Goal: Task Accomplishment & Management: Manage account settings

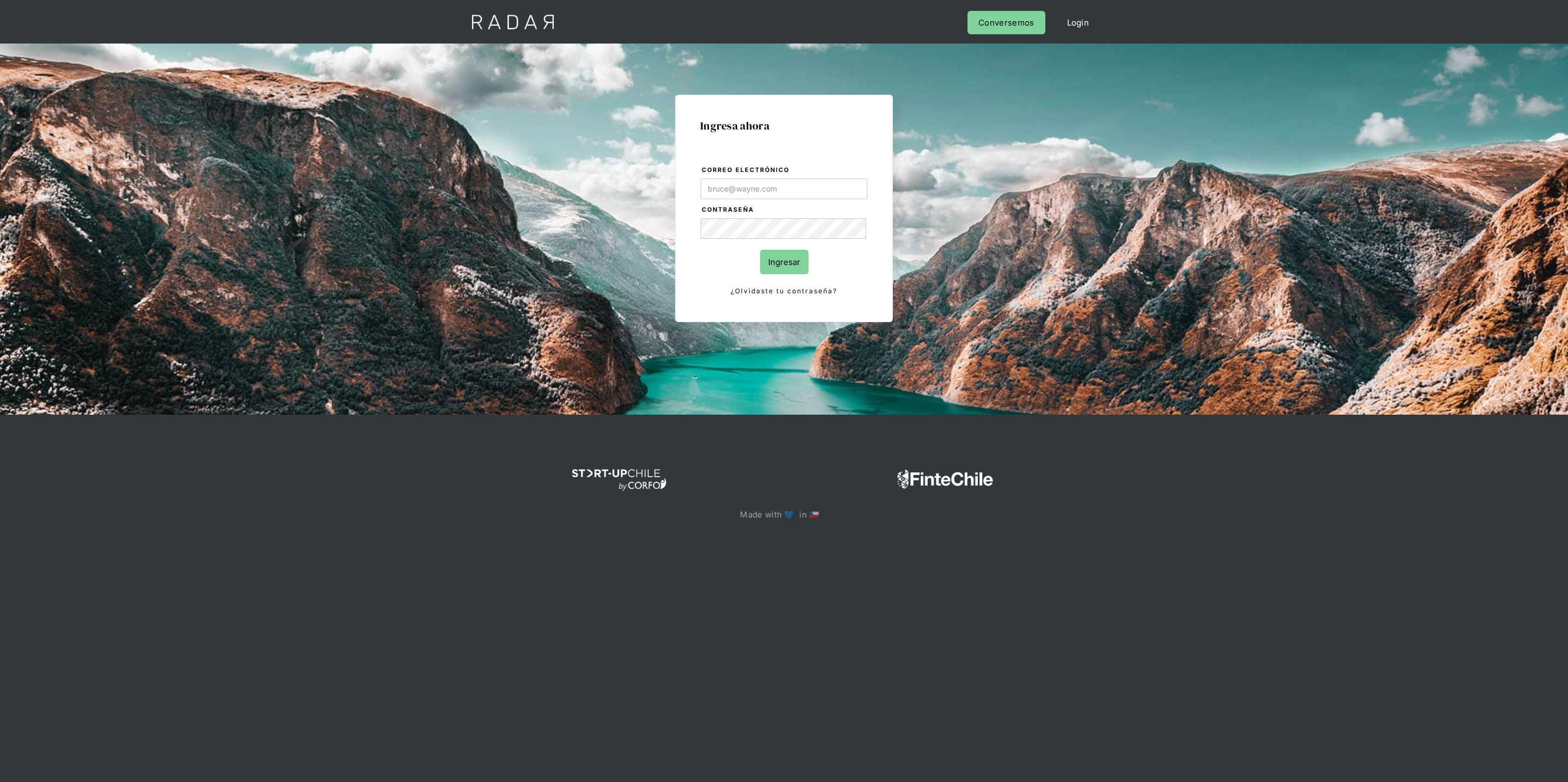
click at [810, 198] on input "Correo electrónico" at bounding box center [784, 189] width 167 height 20
click at [784, 560] on com-1password-button at bounding box center [784, 560] width 0 height 0
type input "[PERSON_NAME][EMAIL_ADDRESS][DOMAIN_NAME]"
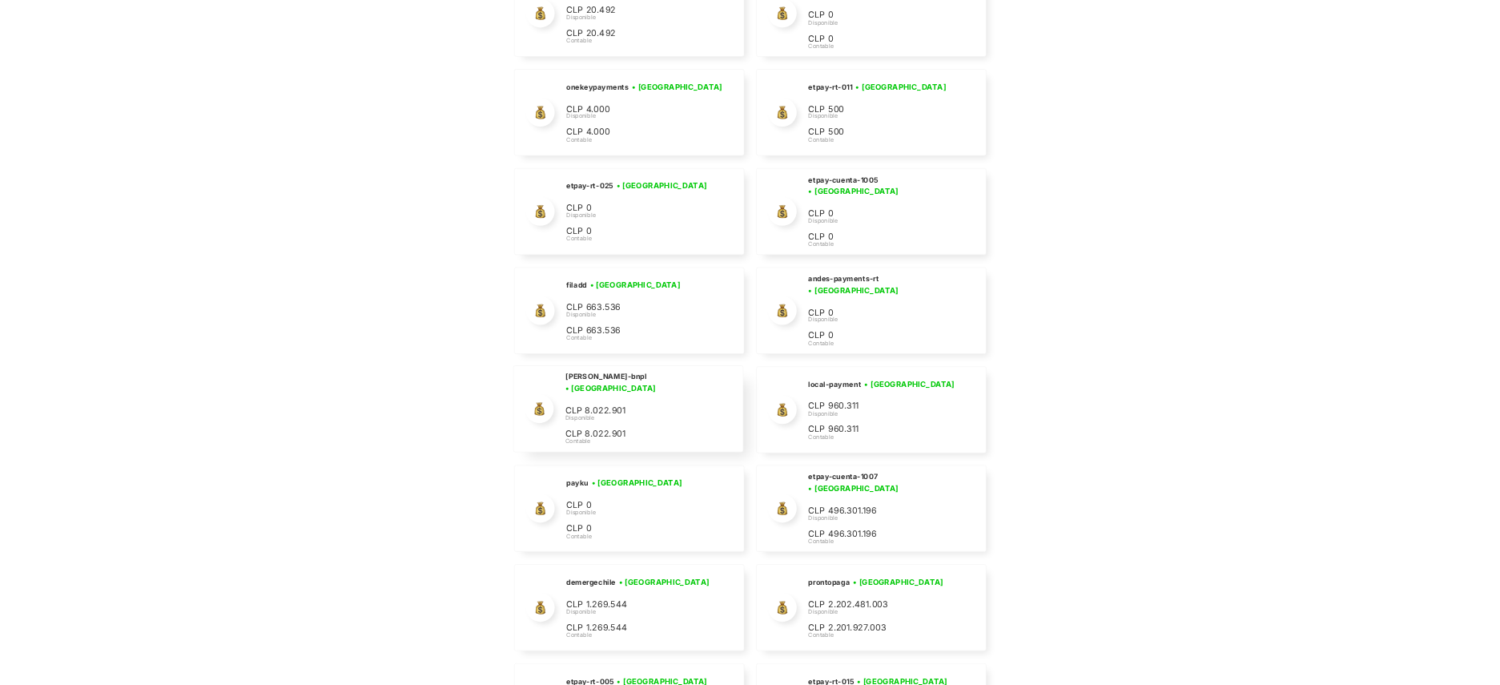
scroll to position [5786, 0]
